Goal: Download file/media

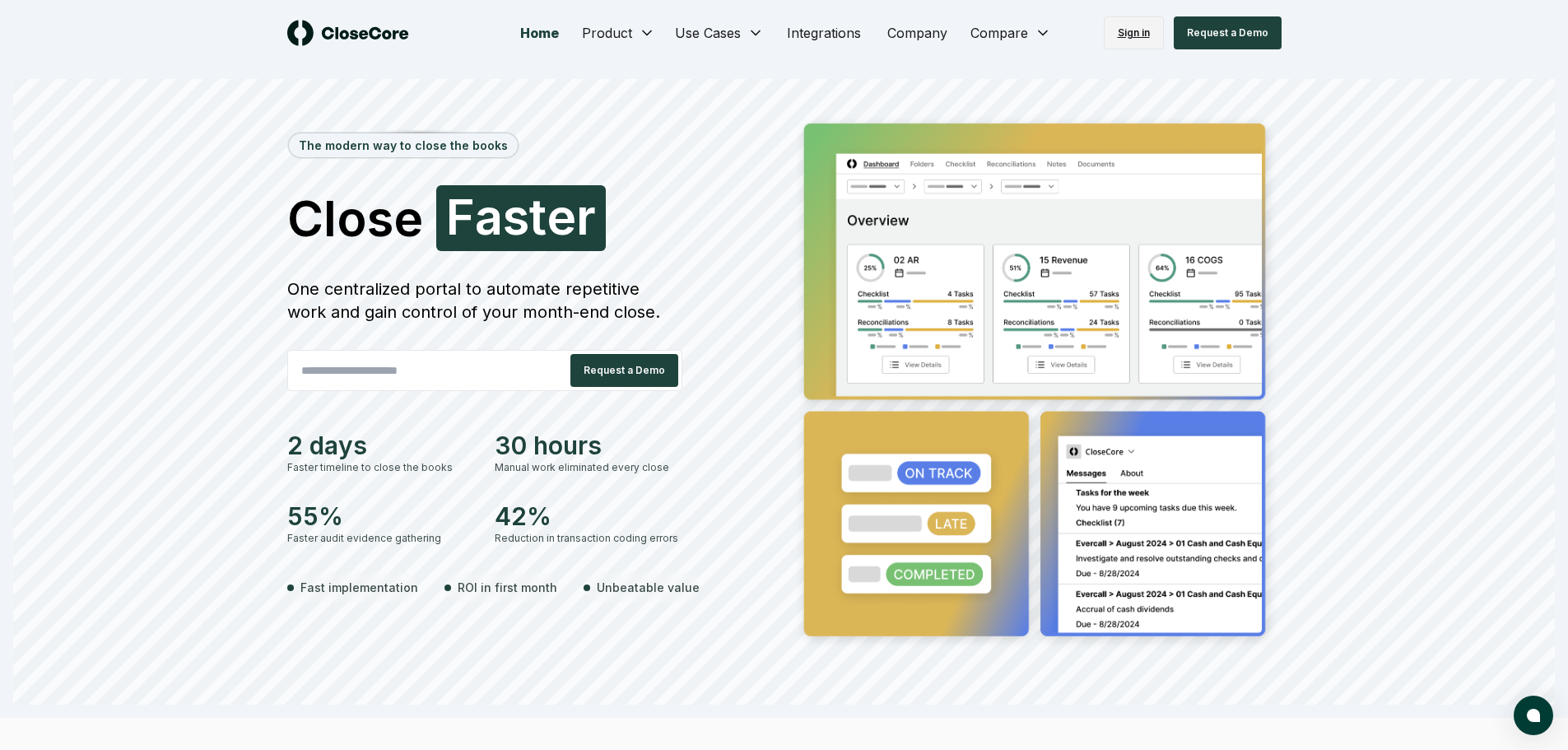
click at [1134, 27] on link "Sign in" at bounding box center [1134, 32] width 60 height 32
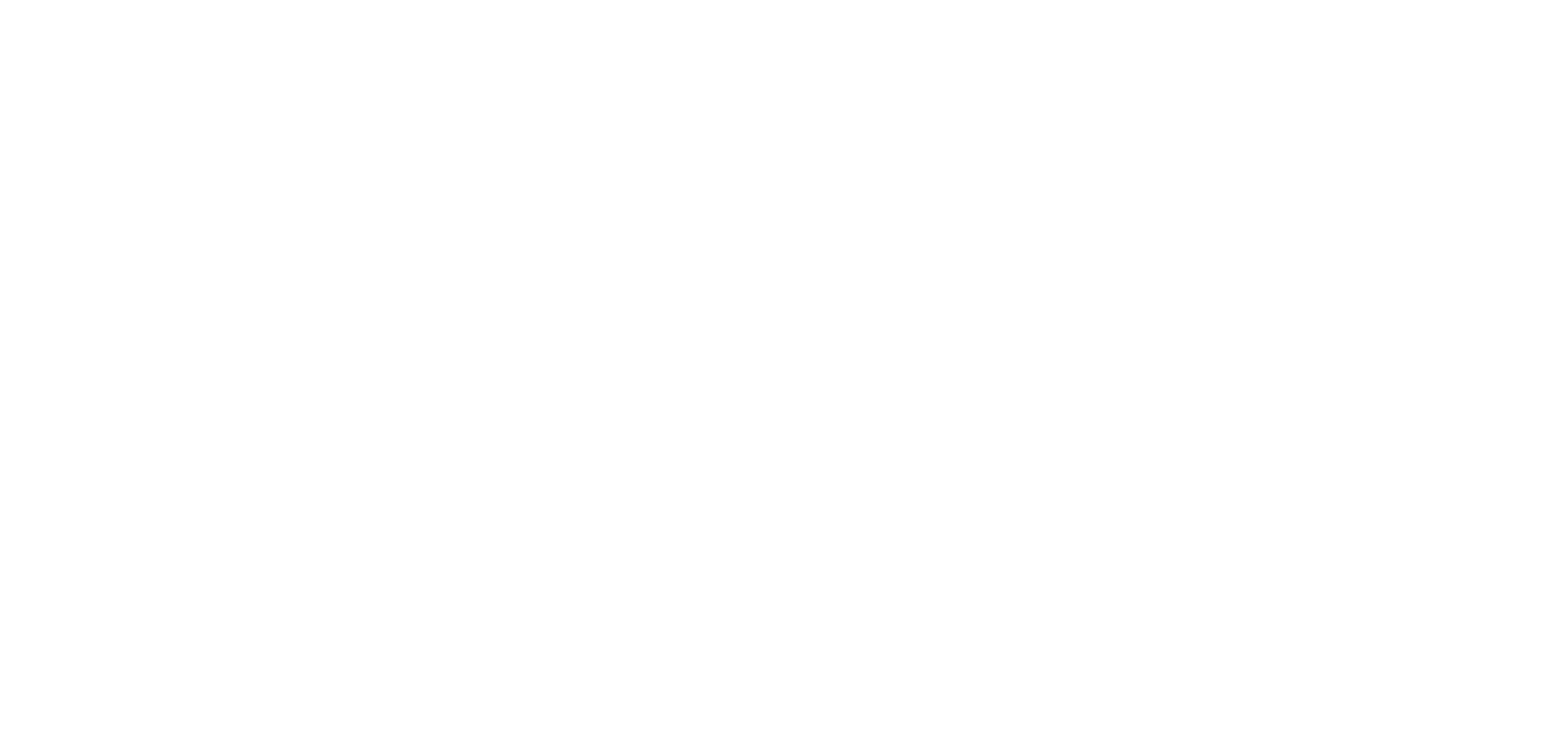
click at [1119, 36] on body at bounding box center [784, 372] width 1568 height 744
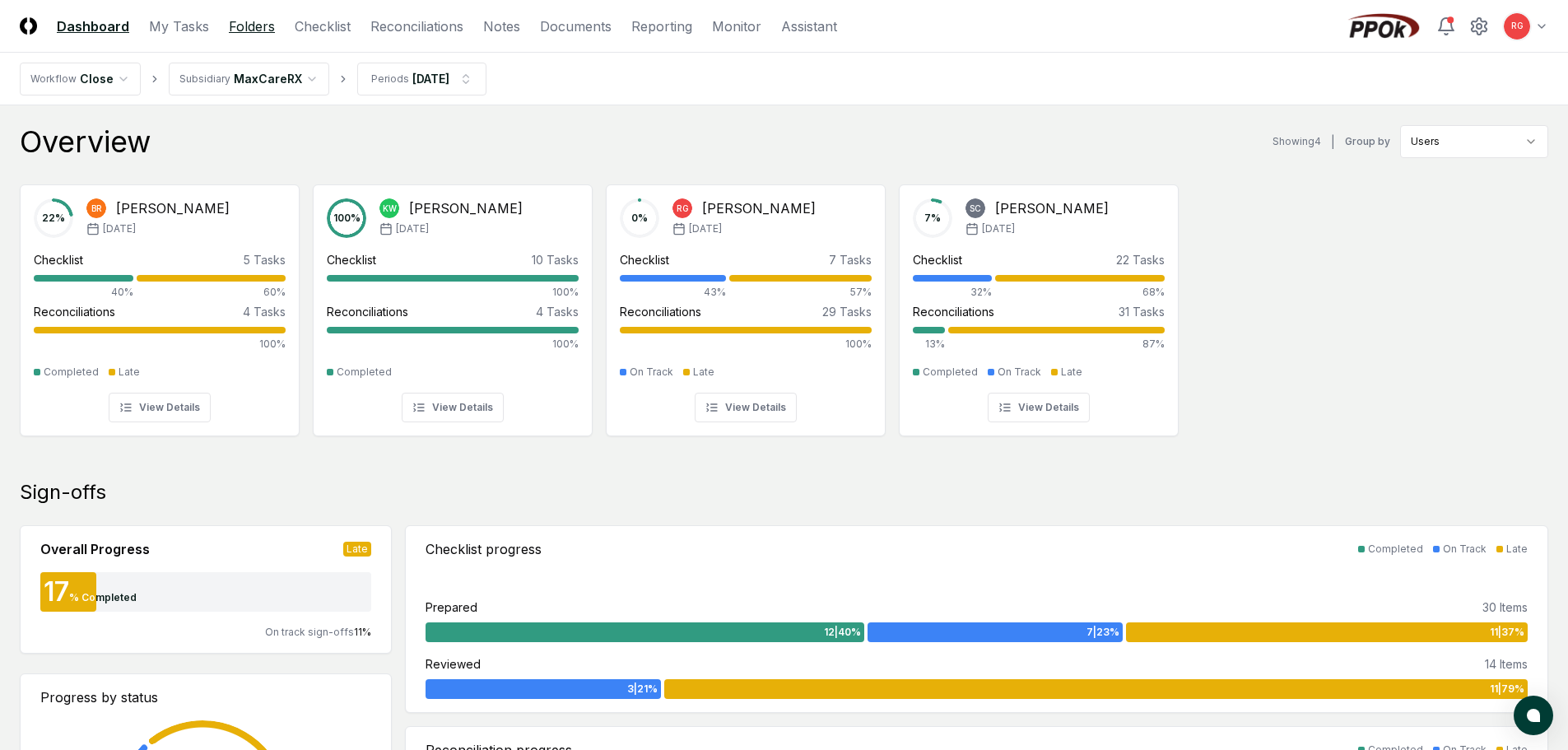
click at [265, 29] on link "Folders" at bounding box center [252, 26] width 46 height 20
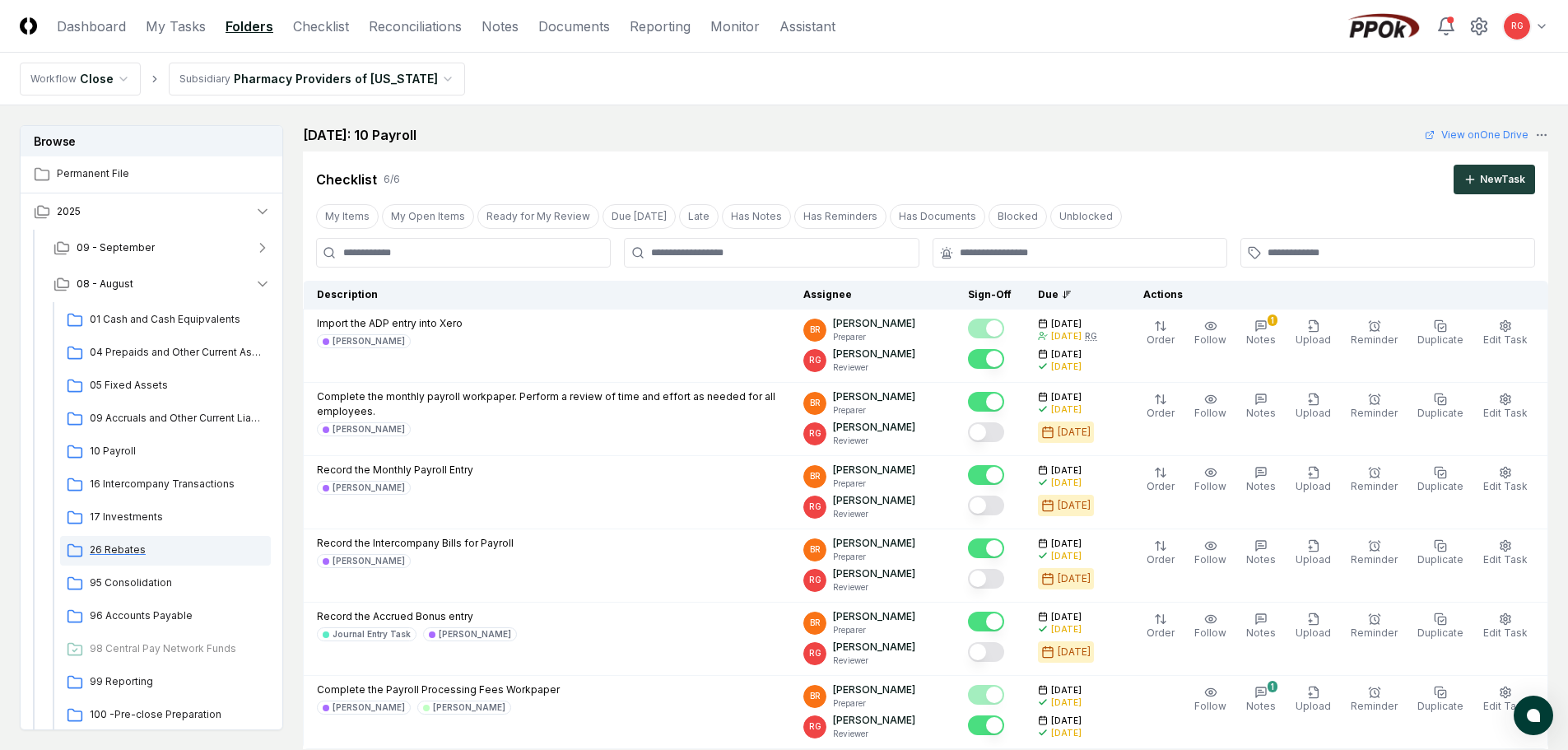
click at [135, 547] on span "26 Rebates" at bounding box center [177, 550] width 175 height 15
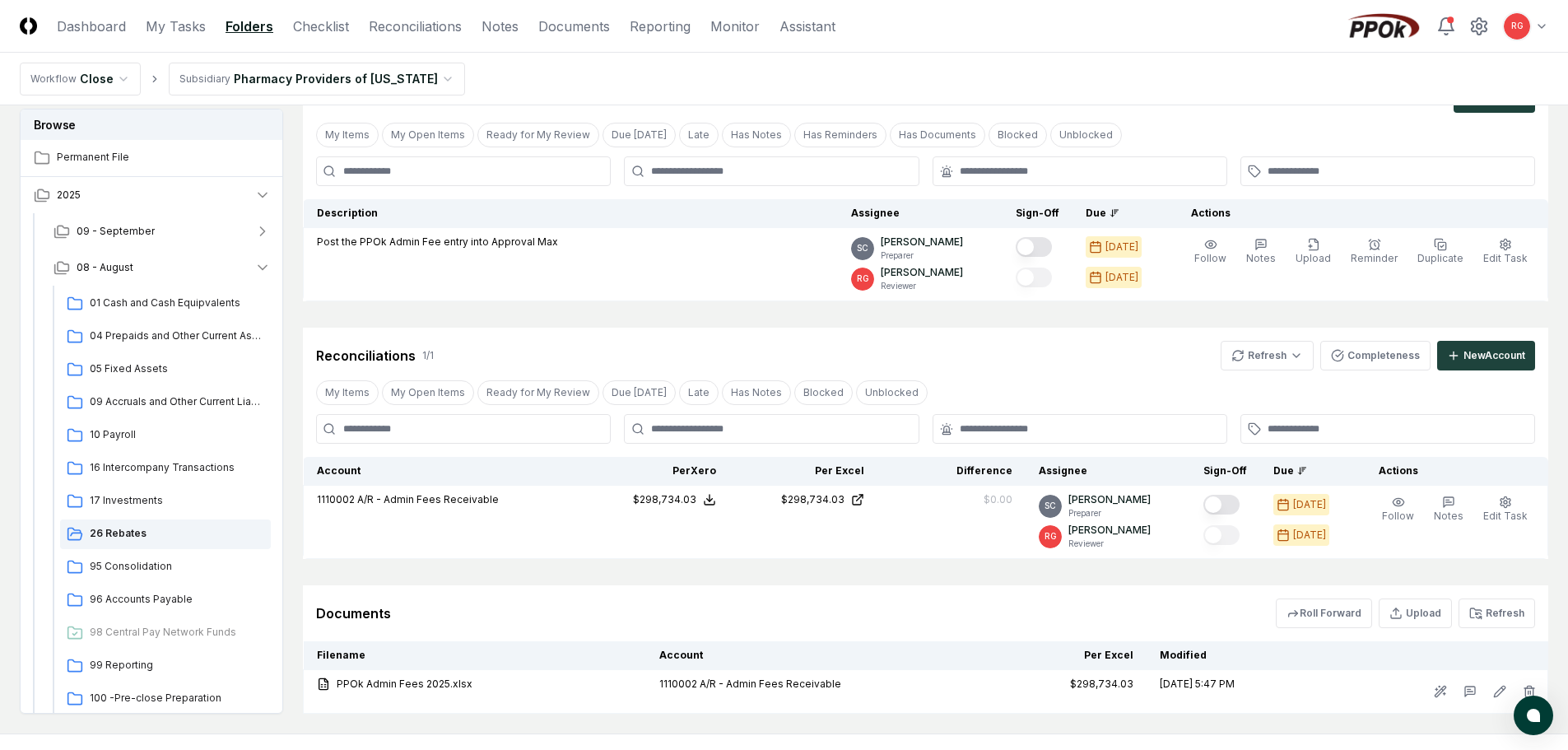
scroll to position [163, 0]
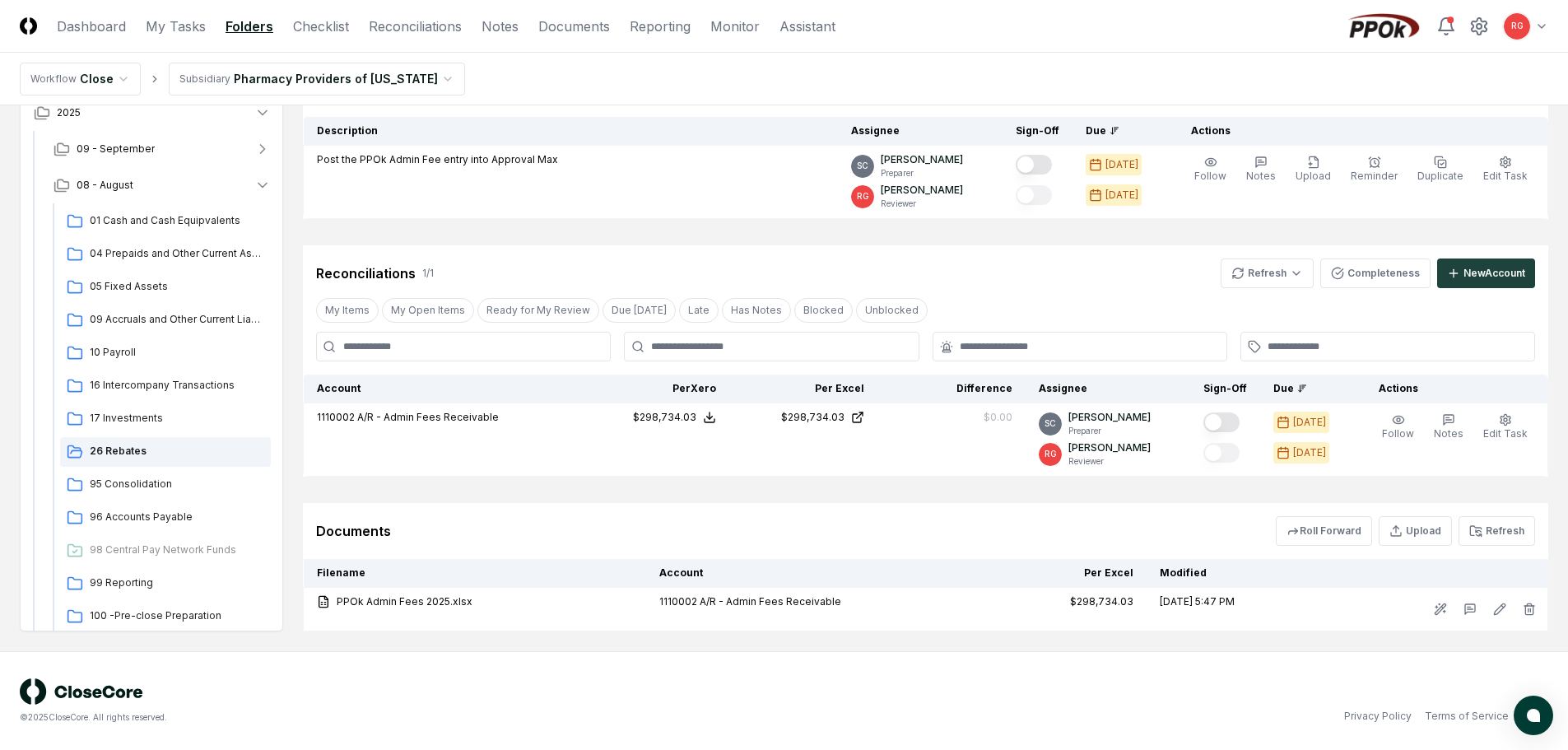
click at [286, 76] on html "CloseCore Dashboard My Tasks Folders Checklist Reconciliations Notes Documents …" at bounding box center [784, 293] width 1568 height 914
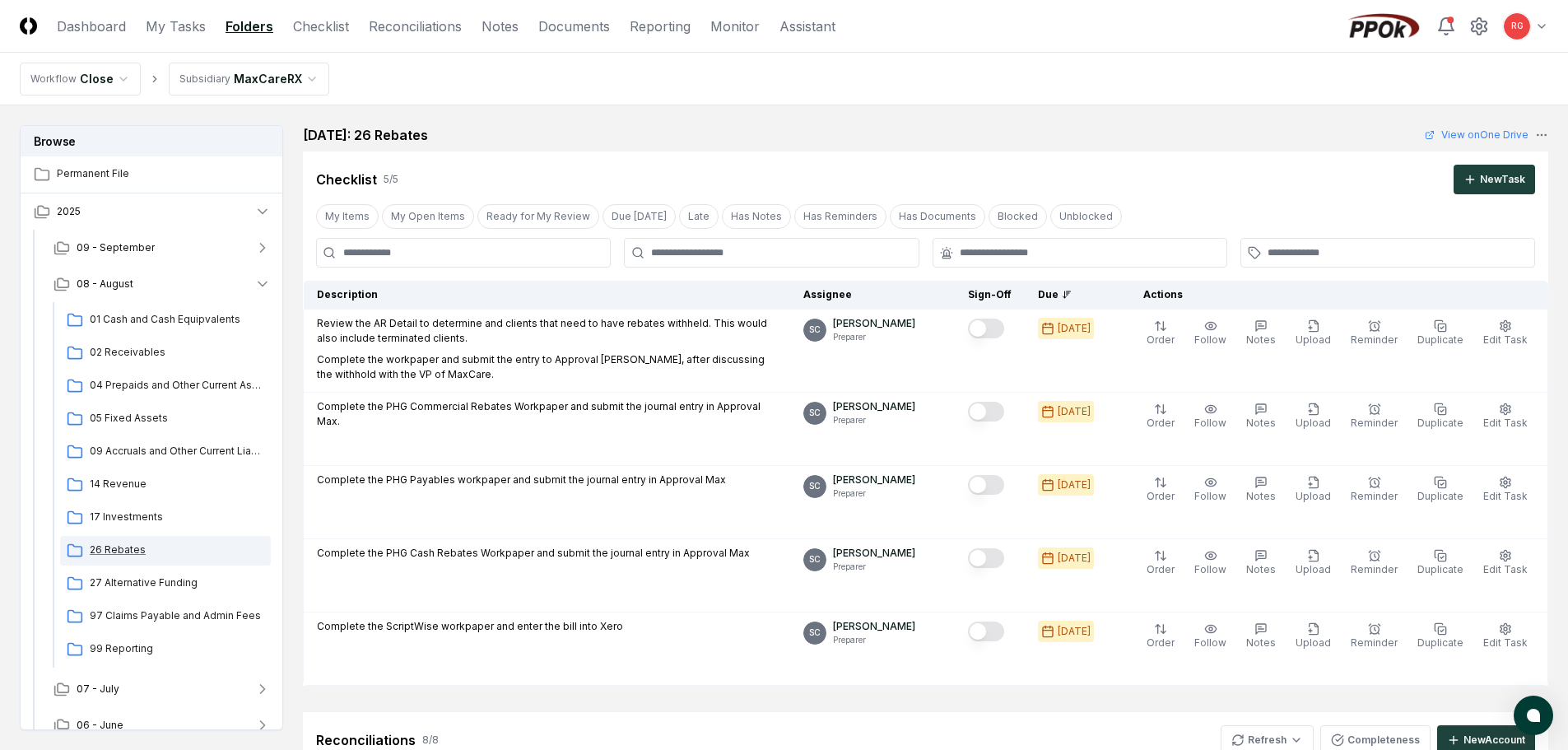
click at [136, 546] on span "26 Rebates" at bounding box center [177, 550] width 175 height 15
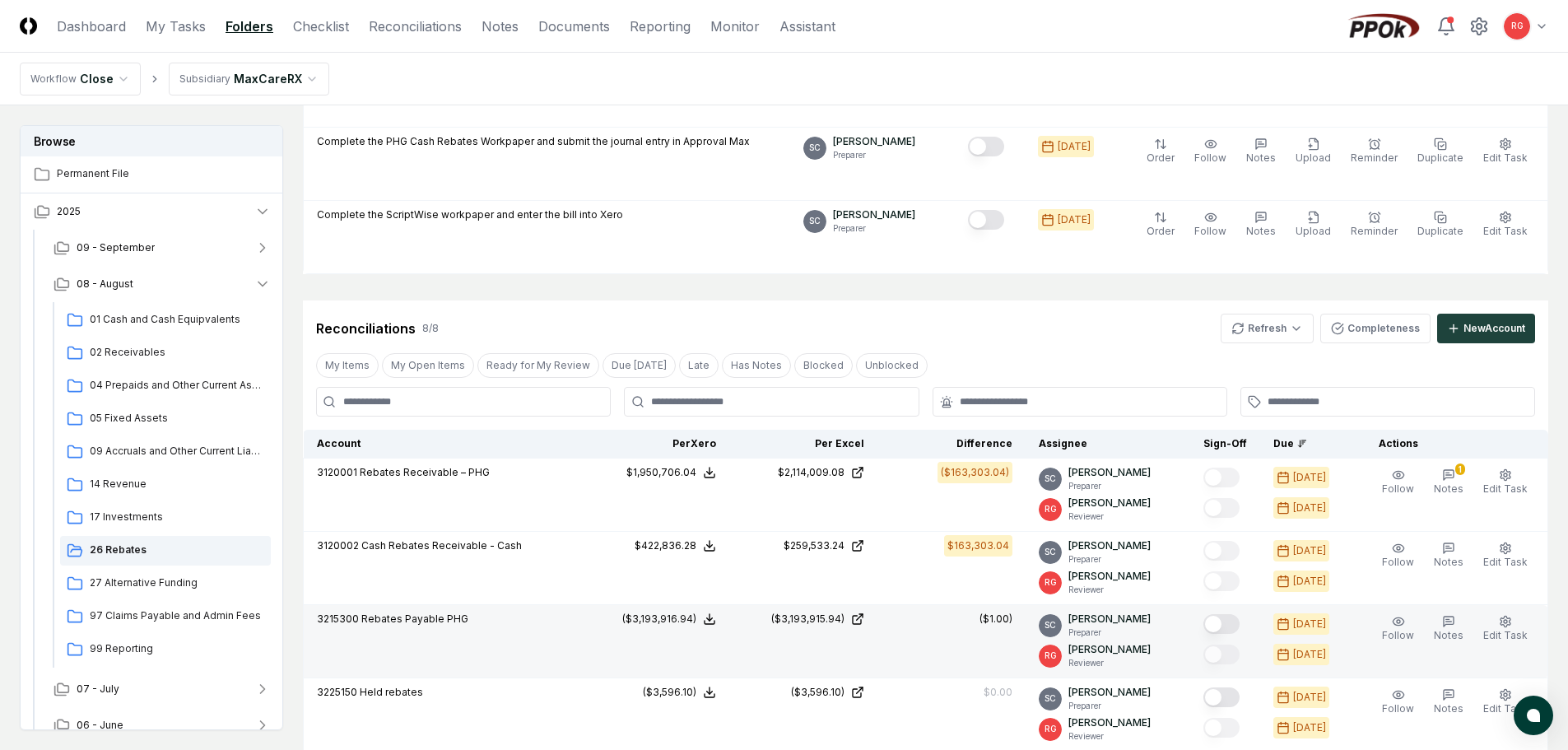
scroll to position [576, 0]
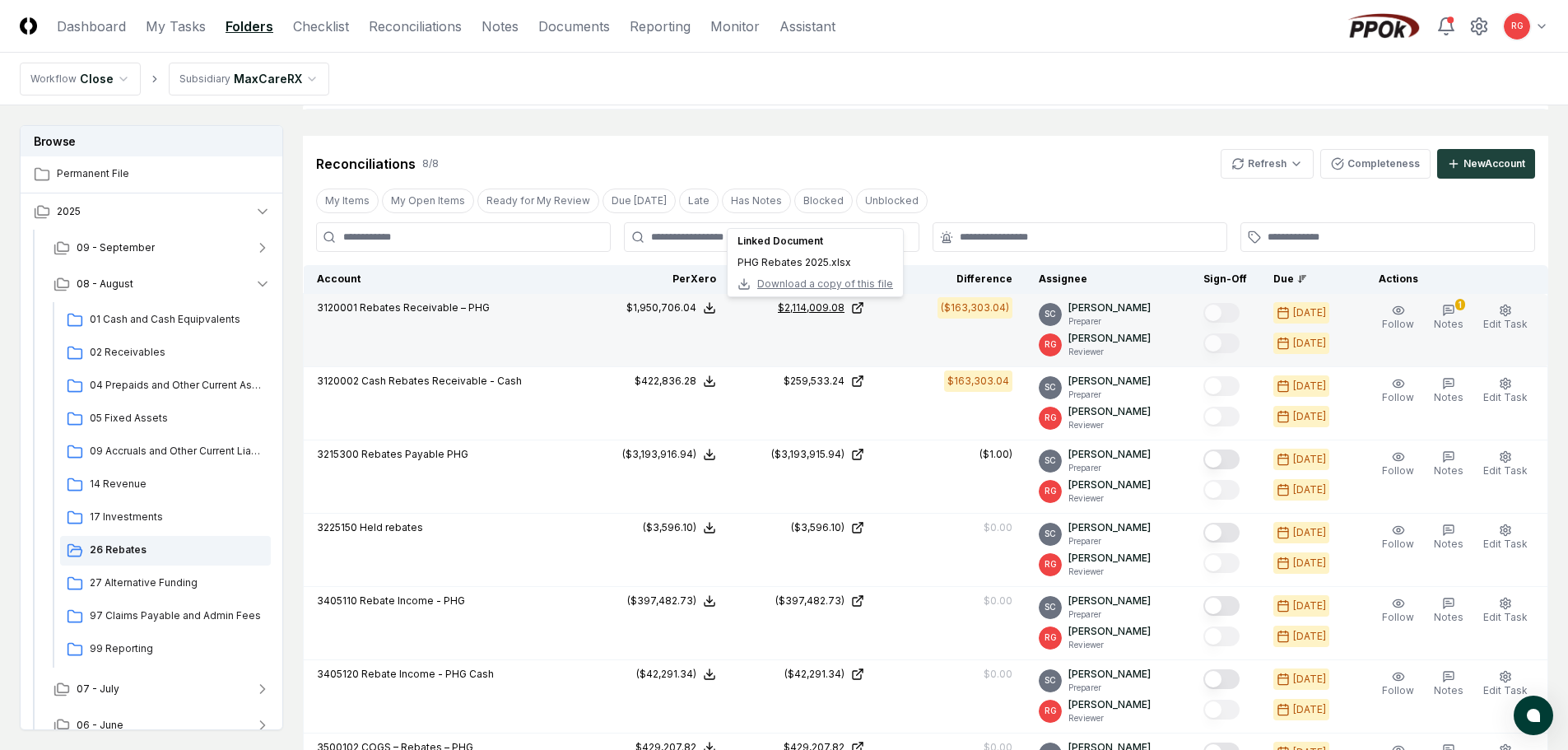
click at [862, 309] on icon at bounding box center [859, 306] width 6 height 6
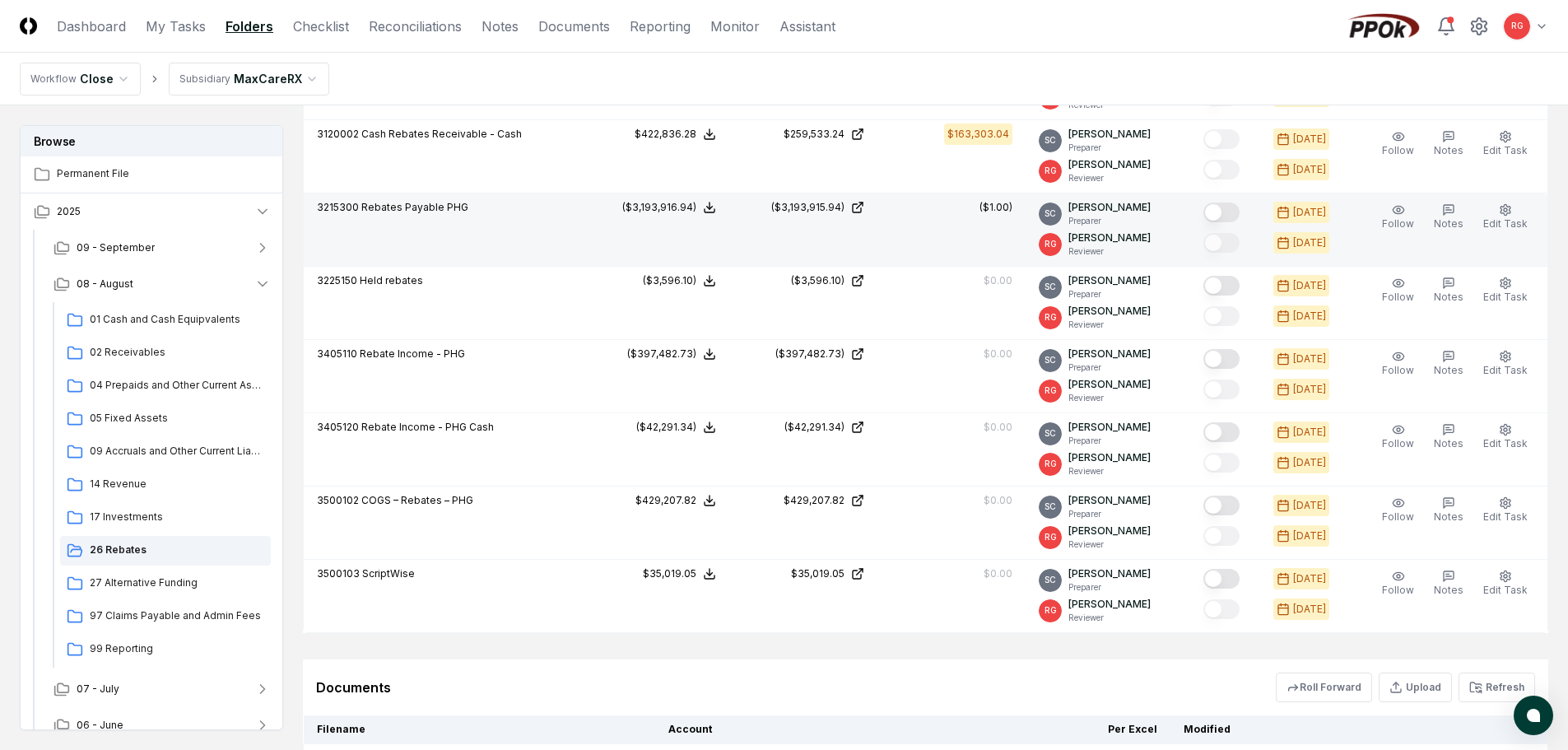
scroll to position [741, 0]
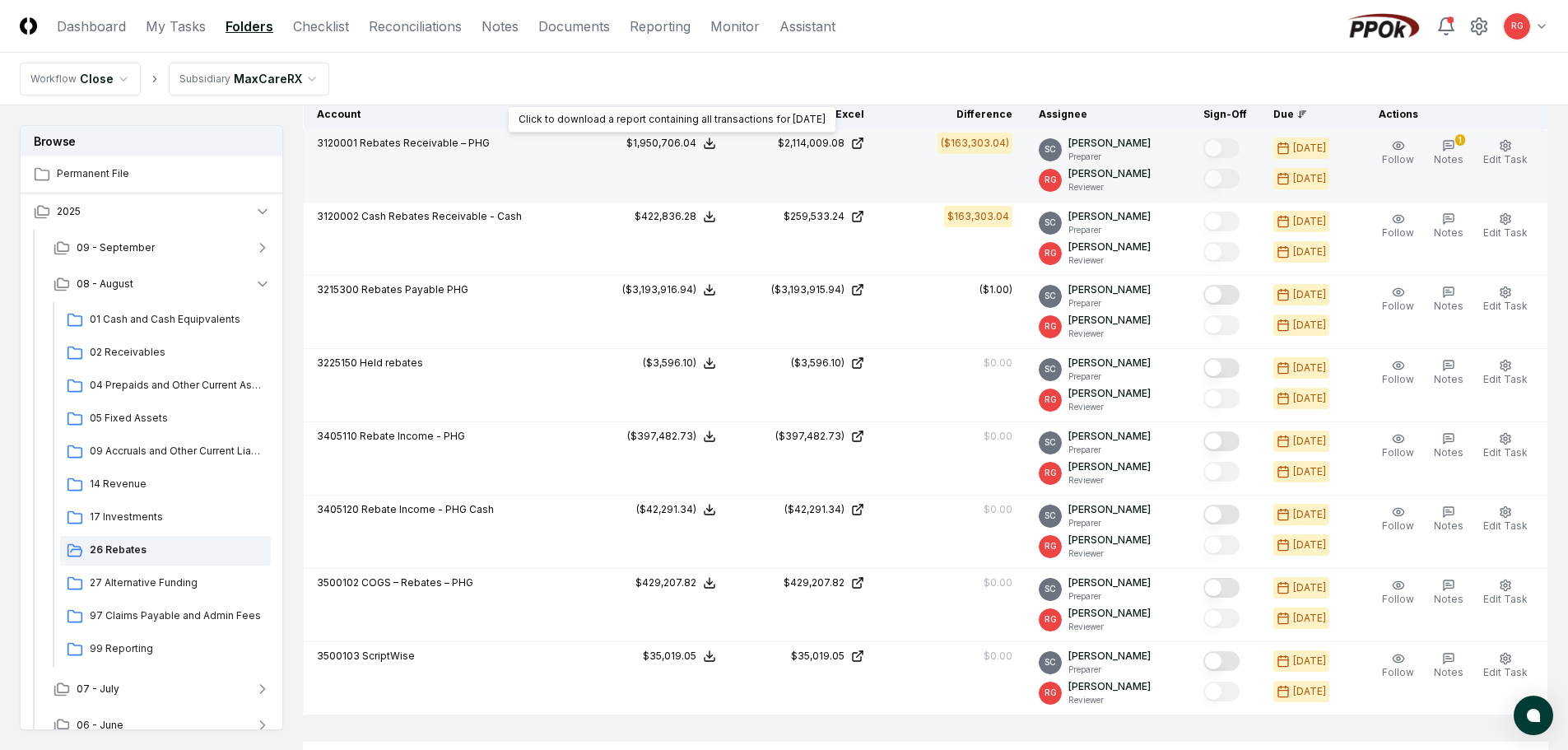
click at [716, 139] on icon at bounding box center [710, 143] width 13 height 13
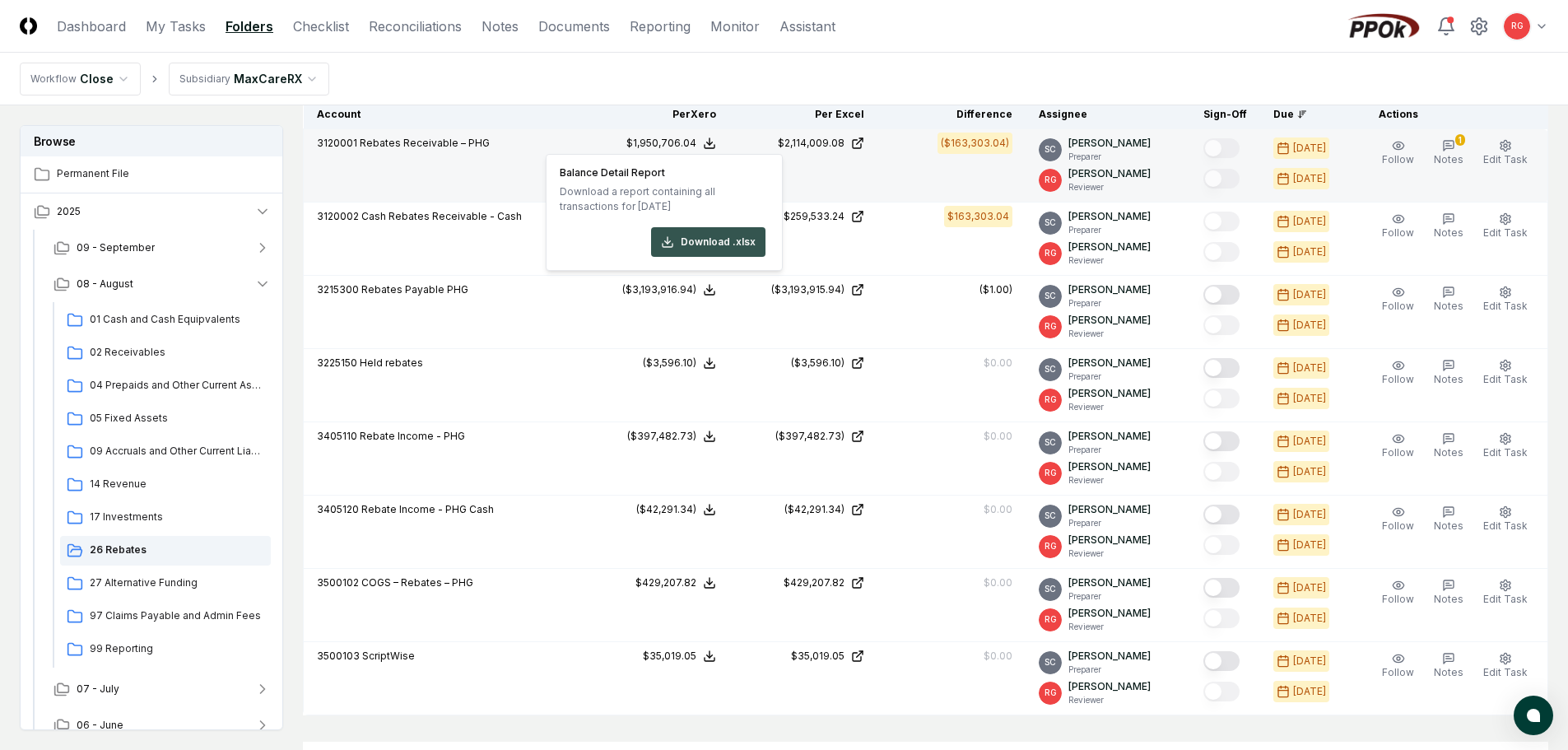
click at [710, 246] on button "Download .xlsx" at bounding box center [709, 242] width 115 height 30
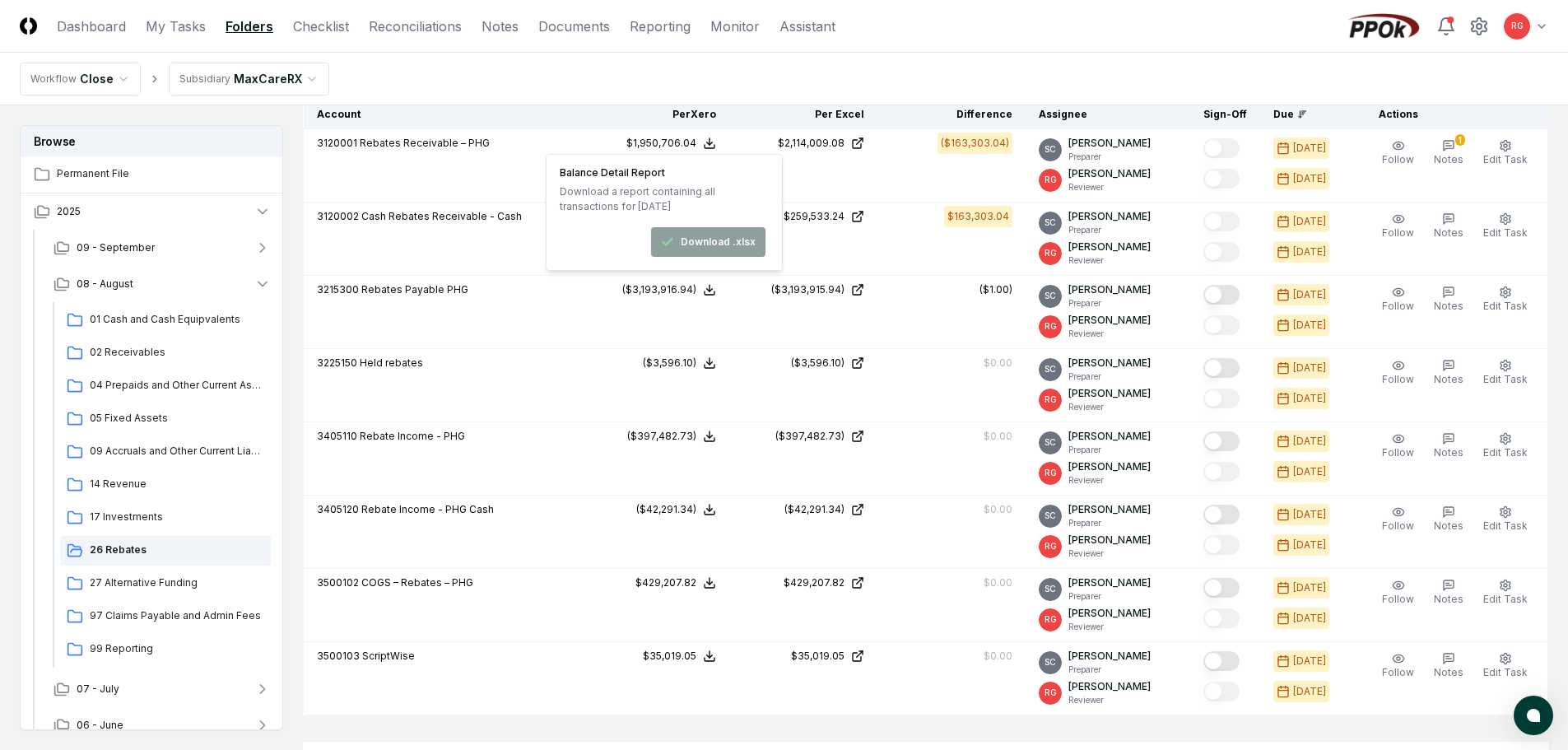
click at [685, 88] on nav "Workflow Close Subsidiary MaxCareRX" at bounding box center [784, 78] width 1568 height 53
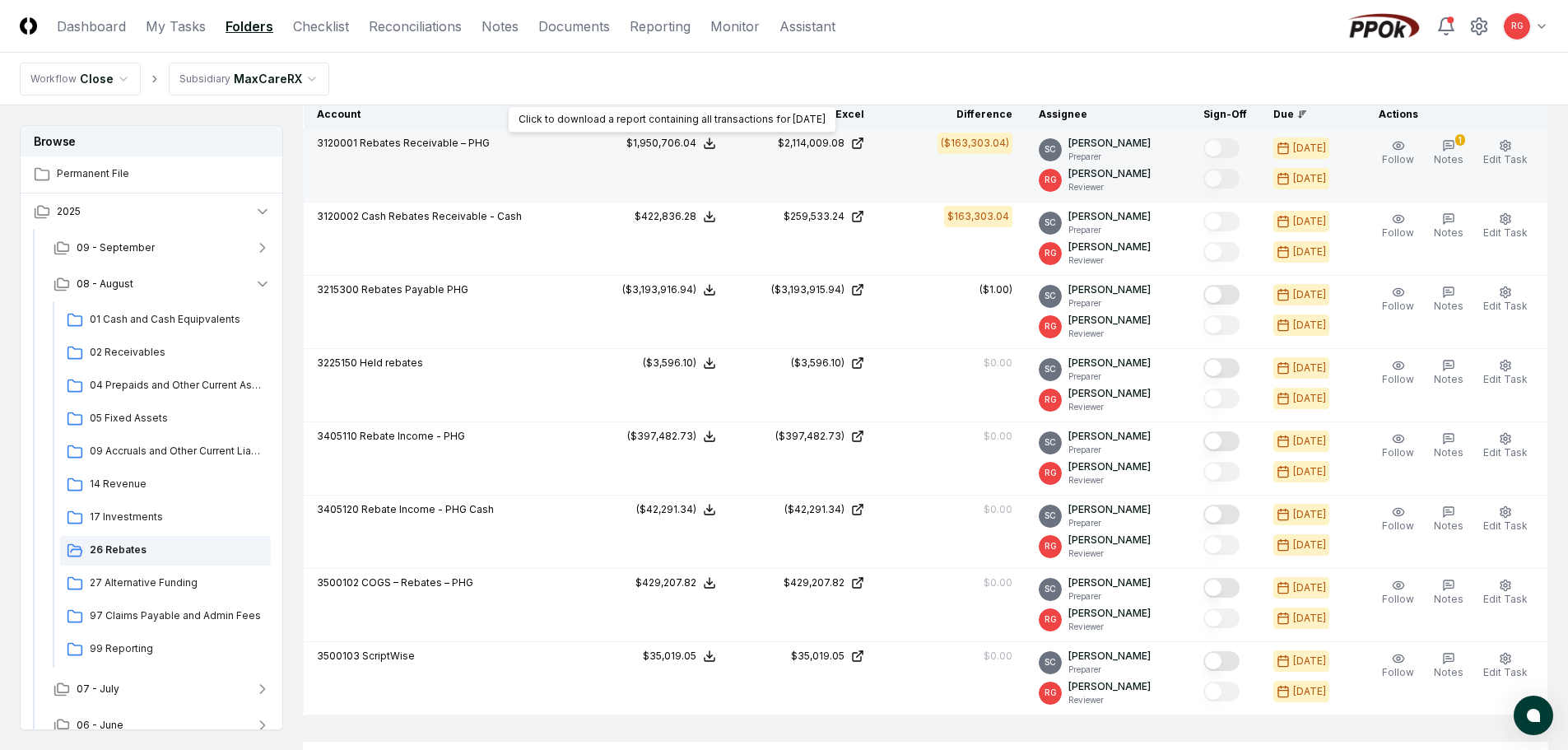
click at [710, 144] on button "$1,950,706.04" at bounding box center [671, 143] width 90 height 15
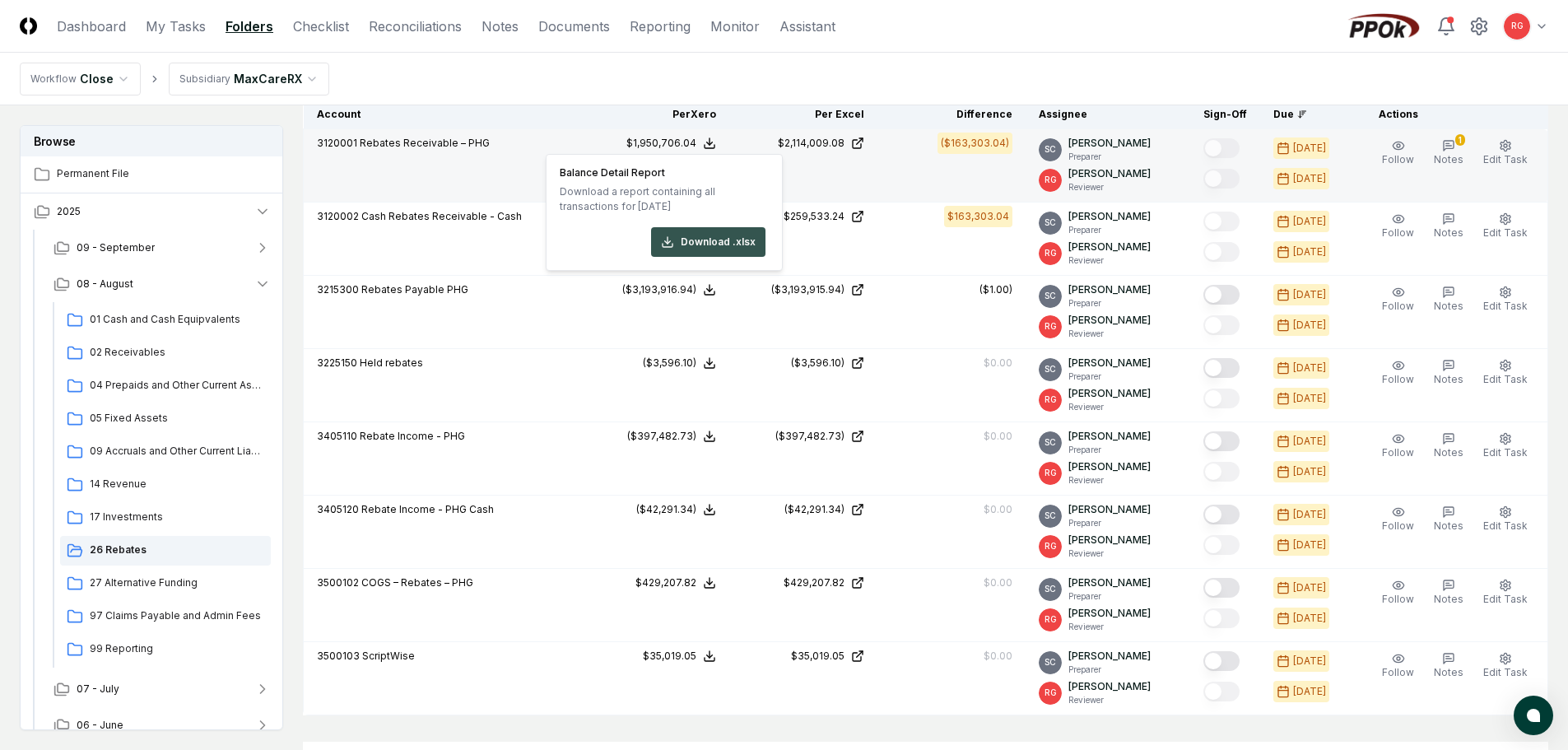
click at [701, 235] on button "Download .xlsx" at bounding box center [709, 242] width 115 height 30
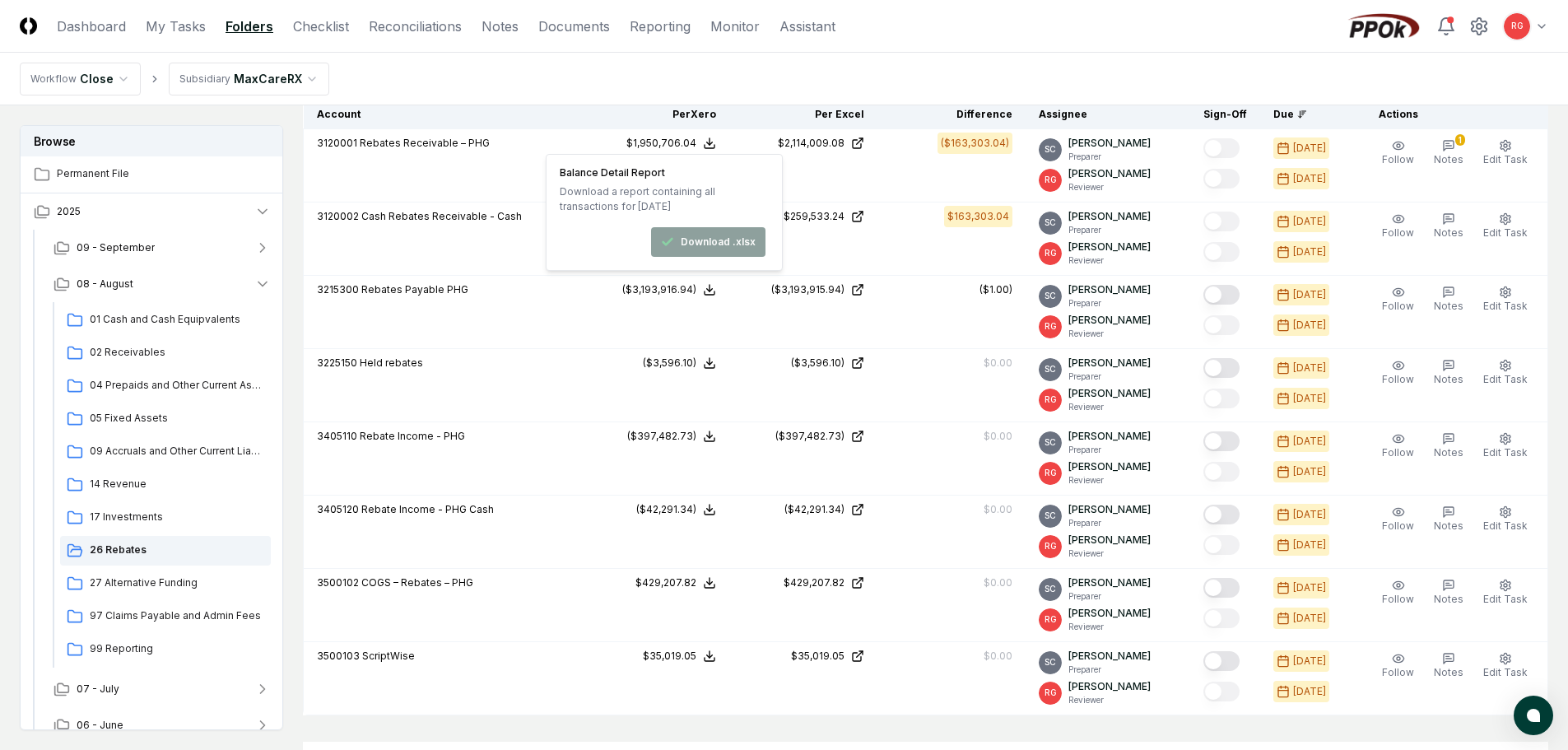
click at [796, 75] on nav "Workflow Close Subsidiary MaxCareRX" at bounding box center [784, 78] width 1568 height 53
